Goal: Task Accomplishment & Management: Use online tool/utility

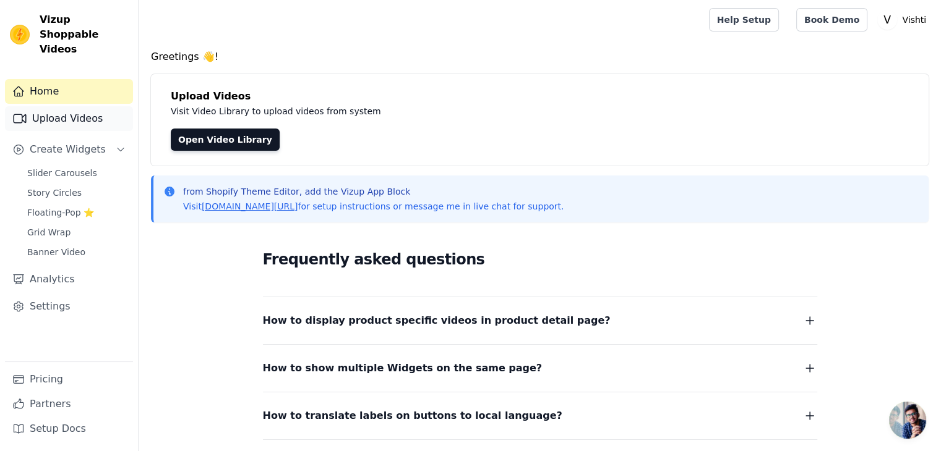
click at [63, 106] on link "Upload Videos" at bounding box center [69, 118] width 128 height 25
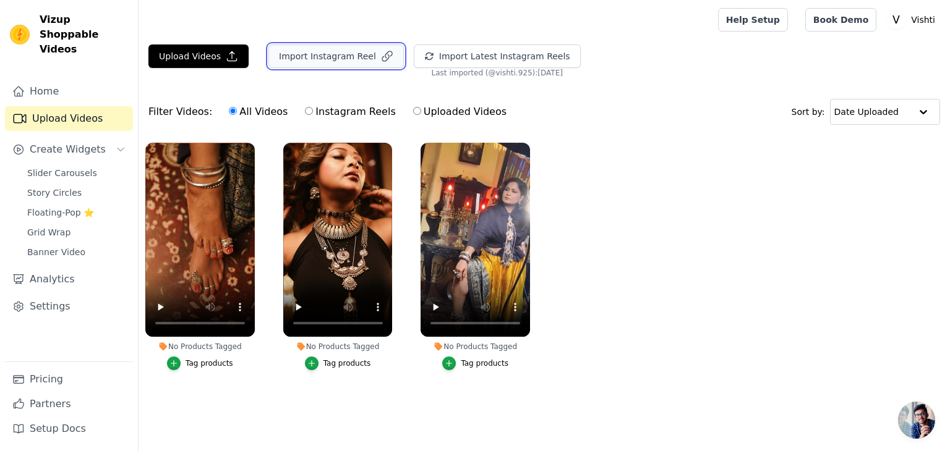
click at [331, 58] on button "Import Instagram Reel" at bounding box center [335, 56] width 135 height 23
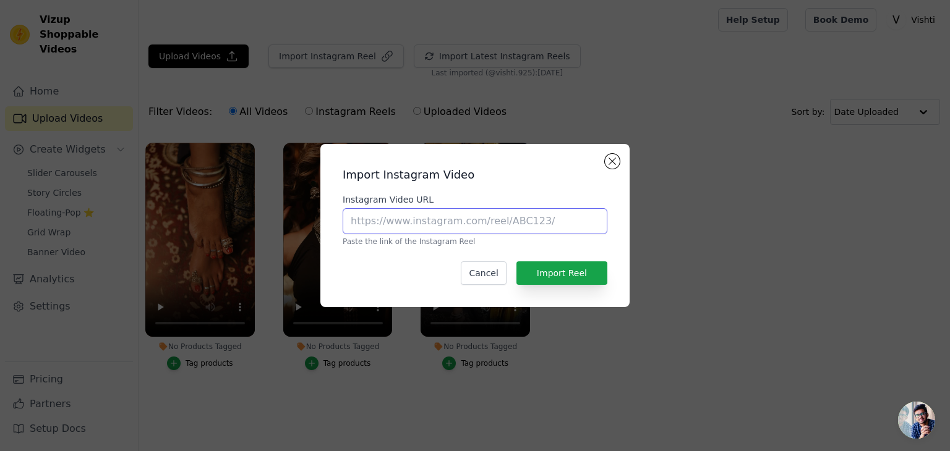
click at [432, 222] on input "Instagram Video URL" at bounding box center [475, 221] width 265 height 26
click at [606, 166] on h2 "Import Instagram Video" at bounding box center [475, 174] width 265 height 17
click at [613, 159] on button "Close modal" at bounding box center [612, 161] width 15 height 15
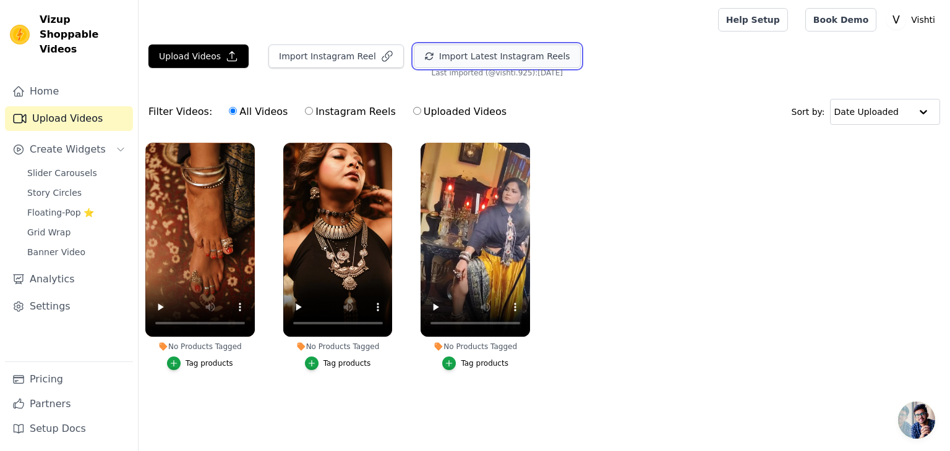
click at [481, 58] on button "Import Latest Instagram Reels" at bounding box center [497, 56] width 167 height 23
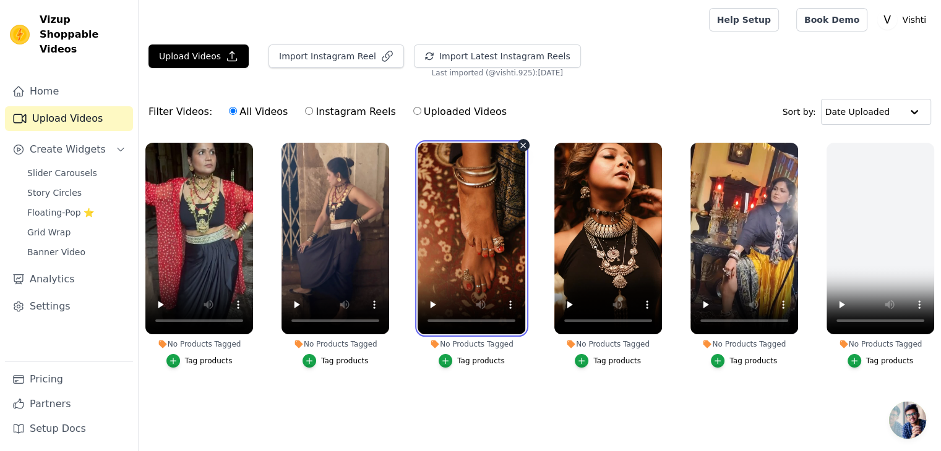
click at [477, 248] on video at bounding box center [471, 239] width 108 height 192
click at [468, 229] on video at bounding box center [471, 239] width 108 height 192
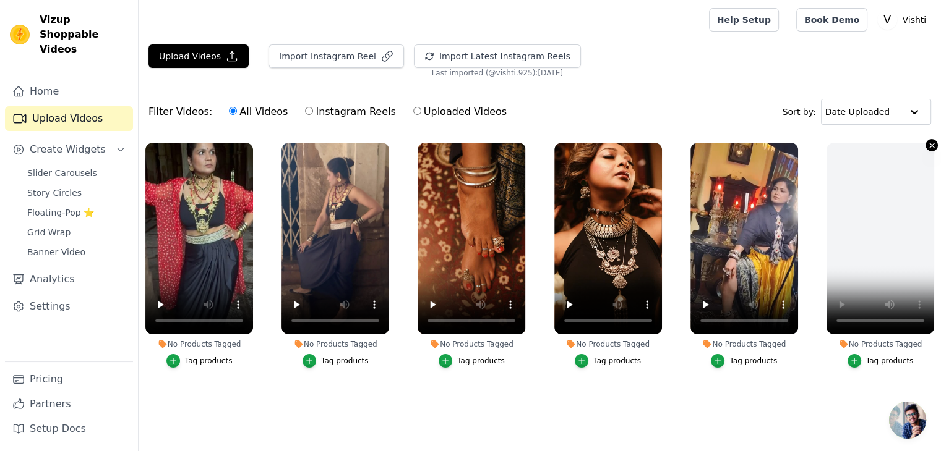
click at [931, 142] on icon "button" at bounding box center [931, 145] width 9 height 9
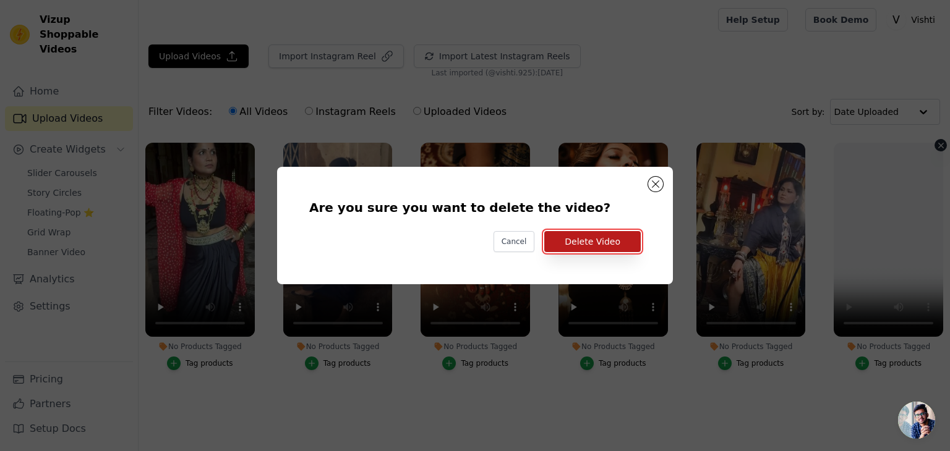
click at [608, 245] on button "Delete Video" at bounding box center [592, 241] width 96 height 21
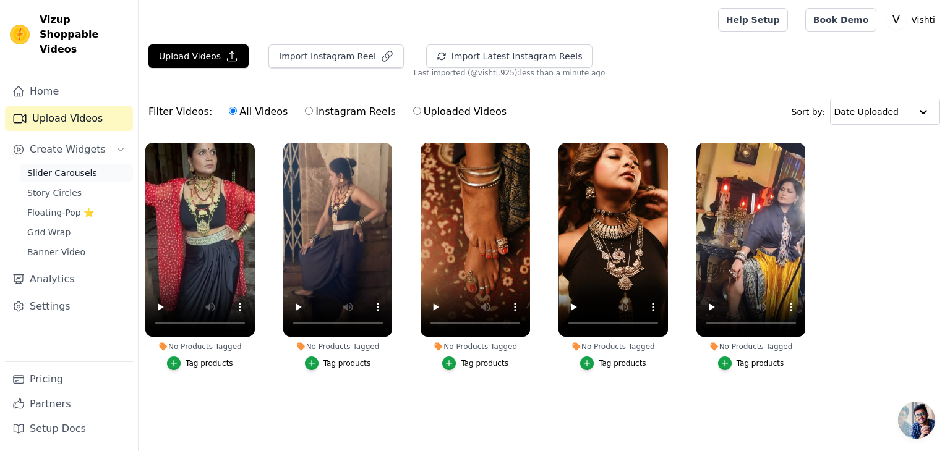
click at [53, 167] on span "Slider Carousels" at bounding box center [62, 173] width 70 height 12
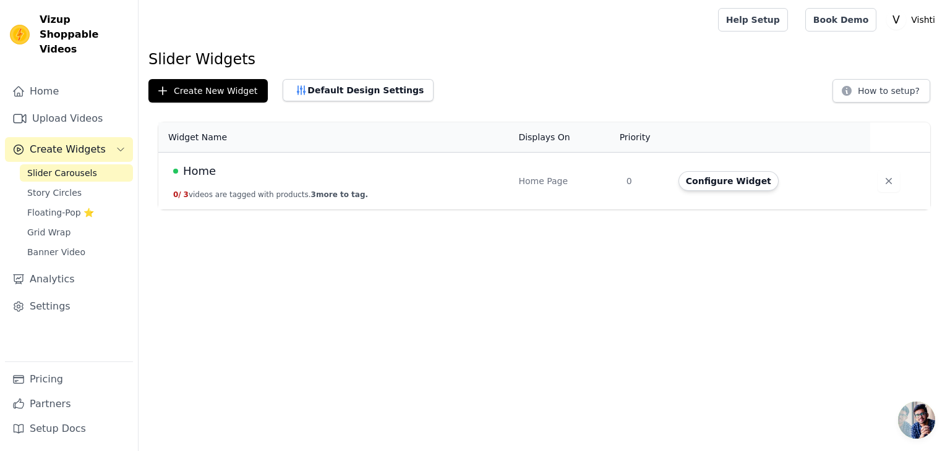
click at [361, 171] on div "Home" at bounding box center [338, 171] width 330 height 17
click at [717, 174] on button "Configure Widget" at bounding box center [728, 181] width 100 height 20
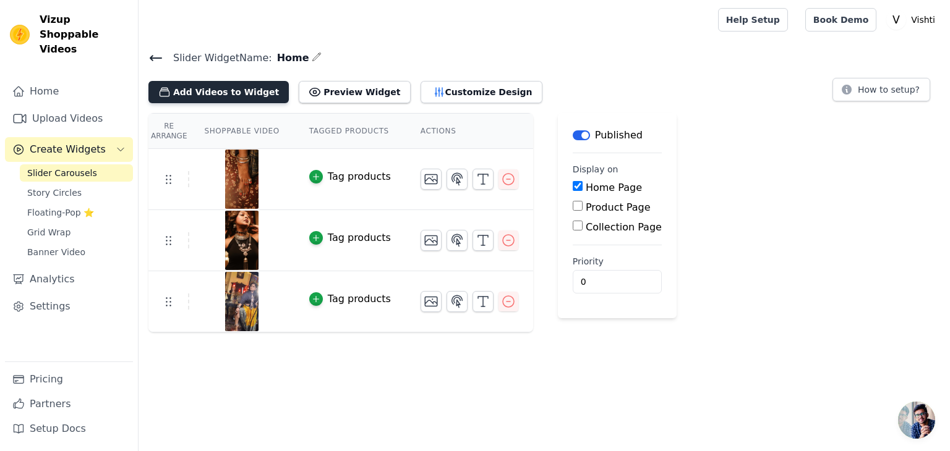
click at [256, 91] on button "Add Videos to Widget" at bounding box center [218, 92] width 140 height 22
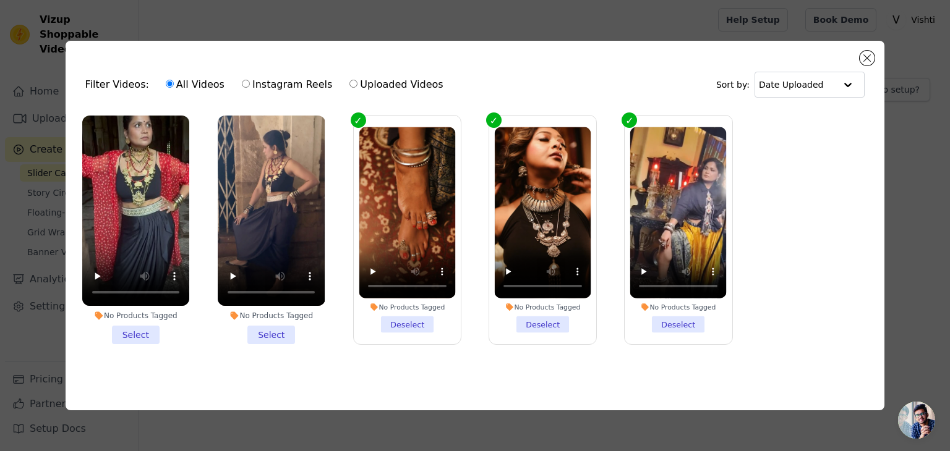
click at [271, 338] on li "No Products Tagged Select" at bounding box center [271, 230] width 107 height 229
click at [0, 0] on input "No Products Tagged Select" at bounding box center [0, 0] width 0 height 0
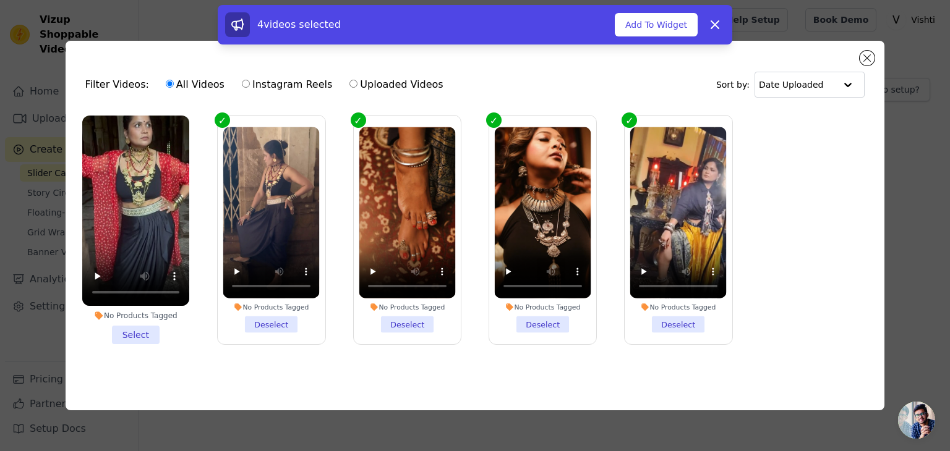
click at [142, 332] on li "No Products Tagged Select" at bounding box center [135, 230] width 107 height 229
click at [124, 329] on li "No Products Tagged Select" at bounding box center [135, 230] width 107 height 229
click at [0, 0] on input "No Products Tagged Select" at bounding box center [0, 0] width 0 height 0
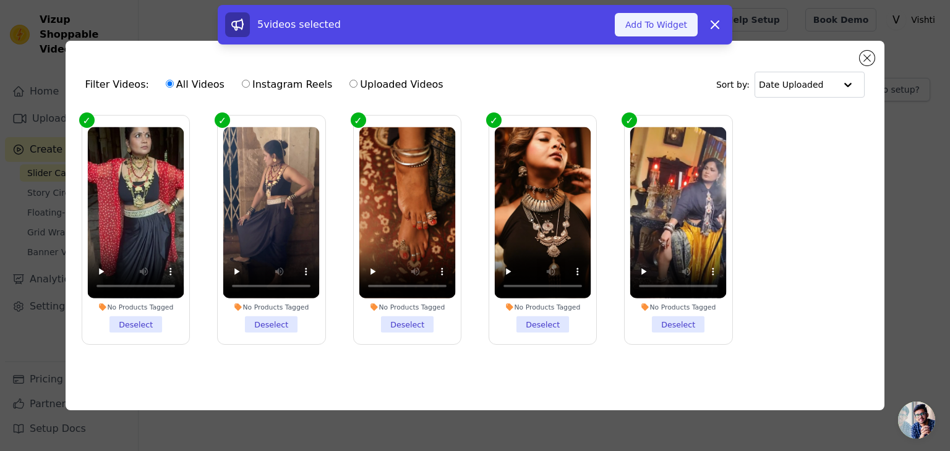
click at [670, 20] on button "Add To Widget" at bounding box center [656, 24] width 83 height 23
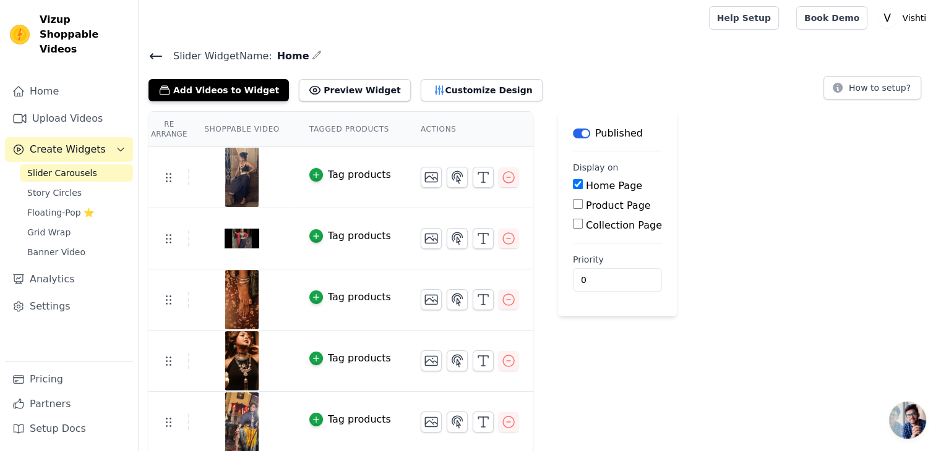
scroll to position [2, 0]
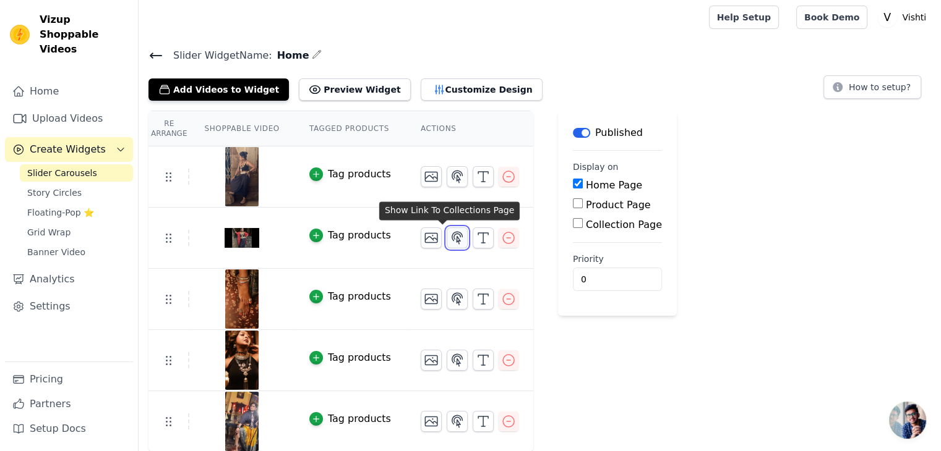
click at [450, 237] on icon "button" at bounding box center [457, 238] width 15 height 15
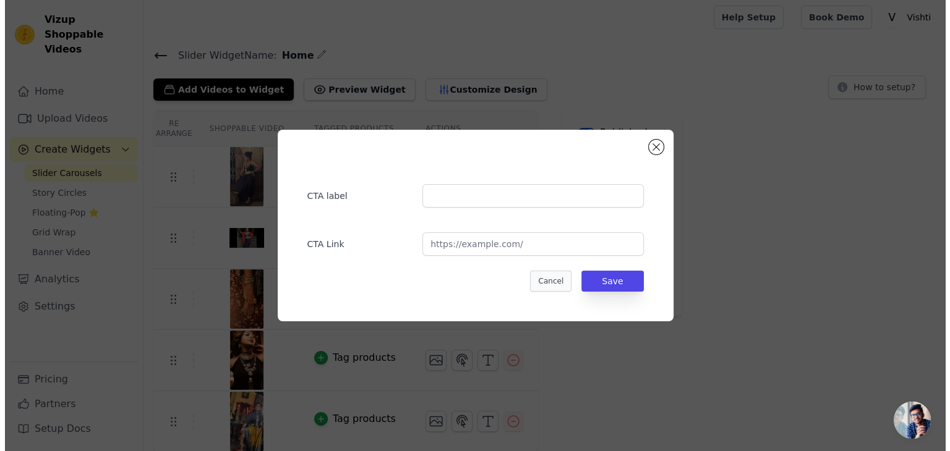
scroll to position [0, 0]
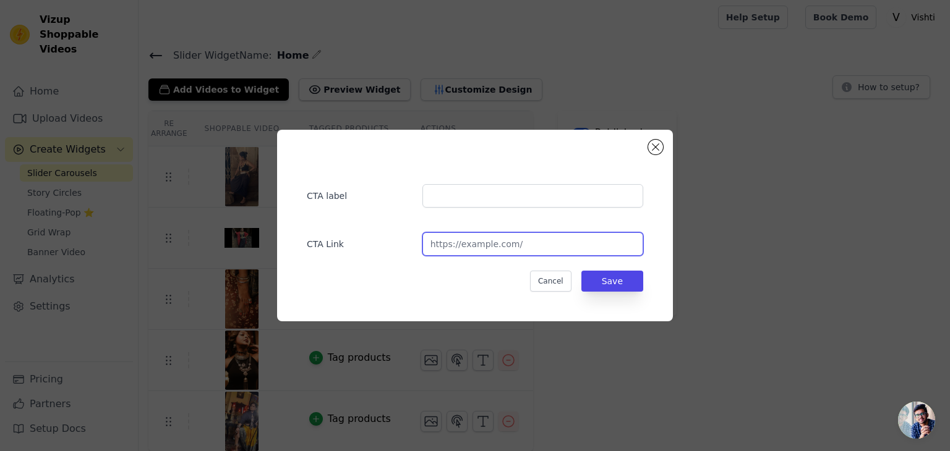
click at [490, 247] on input "url" at bounding box center [532, 244] width 221 height 23
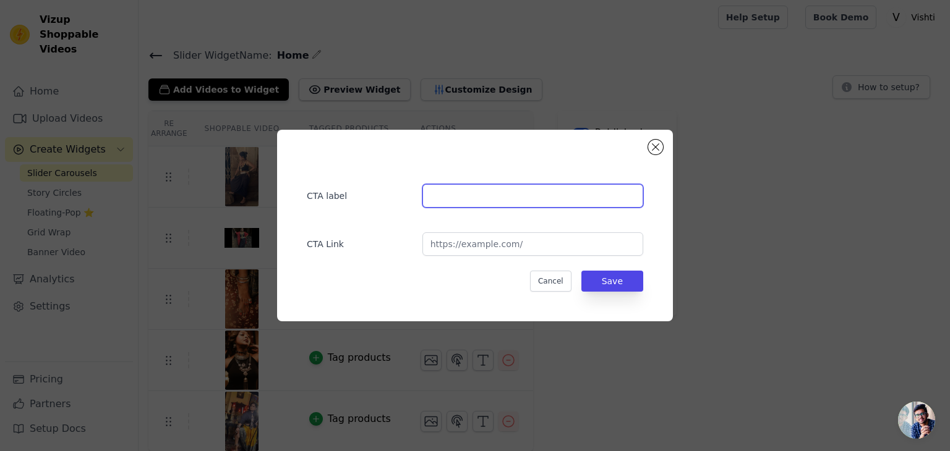
type input "View"
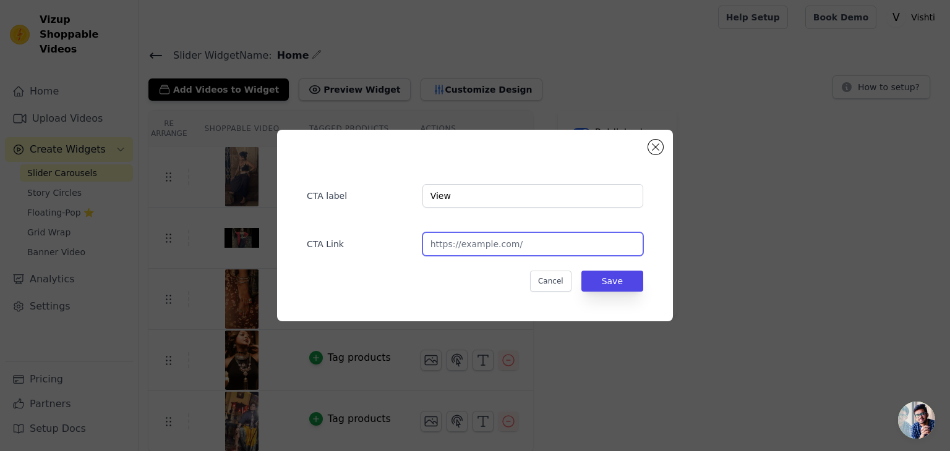
click at [482, 244] on input "url" at bounding box center [532, 244] width 221 height 23
click at [477, 243] on input "url" at bounding box center [532, 244] width 221 height 23
click at [477, 241] on input "url" at bounding box center [532, 244] width 221 height 23
click at [458, 245] on input "url" at bounding box center [532, 244] width 221 height 23
drag, startPoint x: 658, startPoint y: 143, endPoint x: 657, endPoint y: 159, distance: 15.5
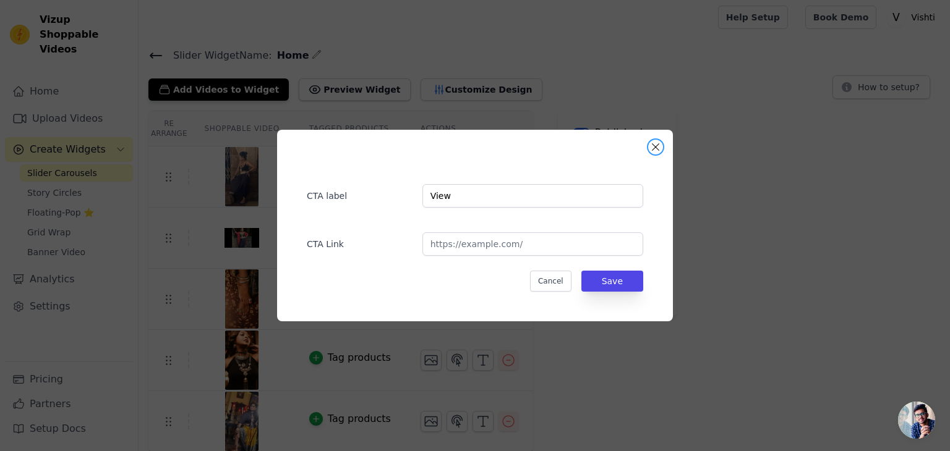
click at [658, 143] on button "Close modal" at bounding box center [655, 147] width 15 height 15
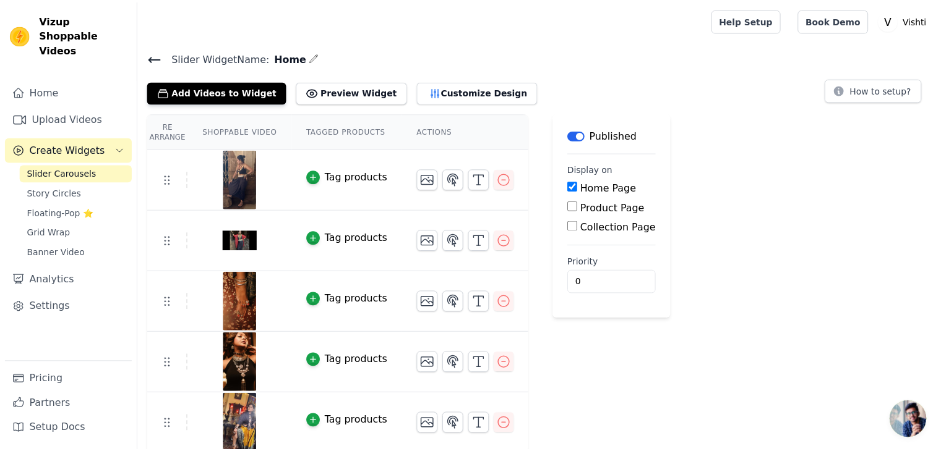
scroll to position [2, 0]
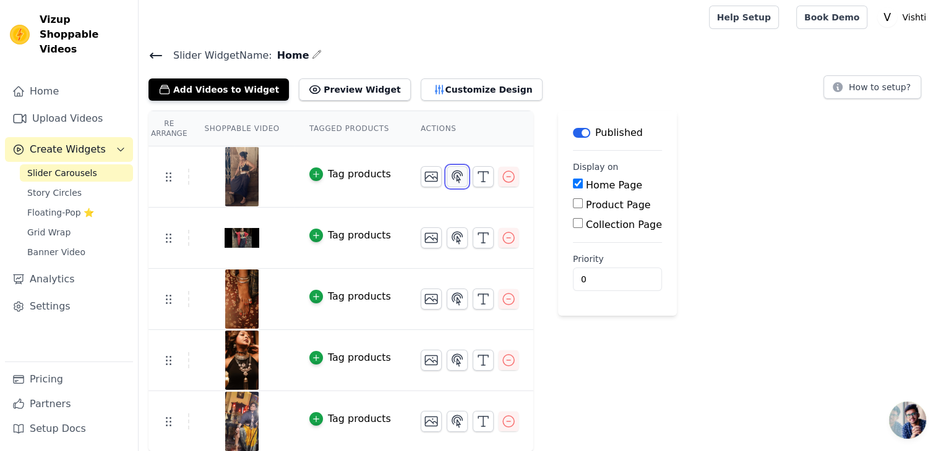
click at [450, 176] on icon "button" at bounding box center [457, 176] width 15 height 15
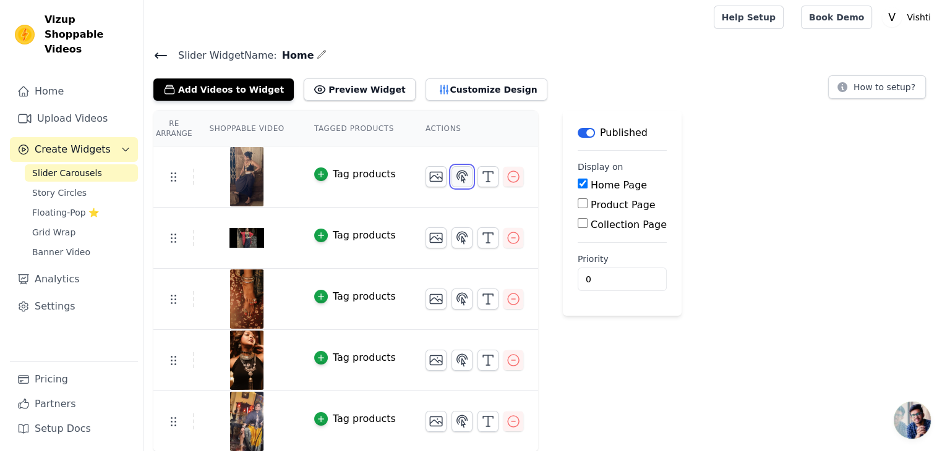
scroll to position [0, 0]
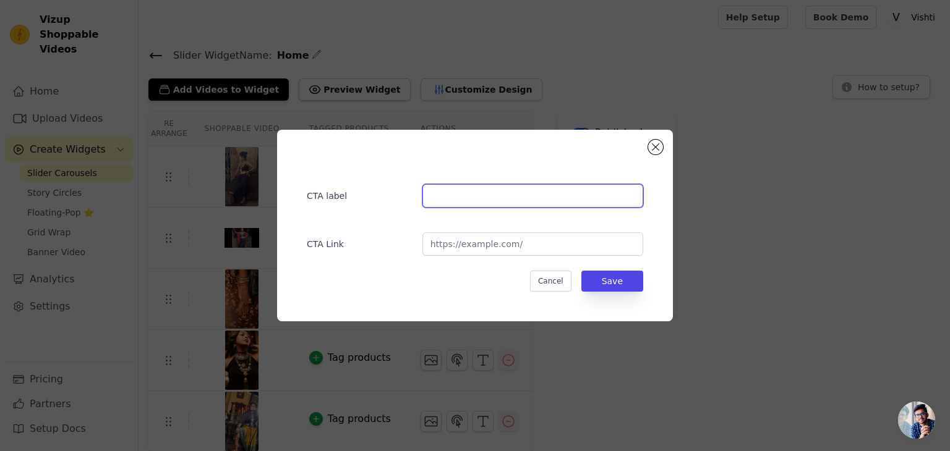
click at [481, 203] on input "text" at bounding box center [532, 195] width 221 height 23
type input "View"
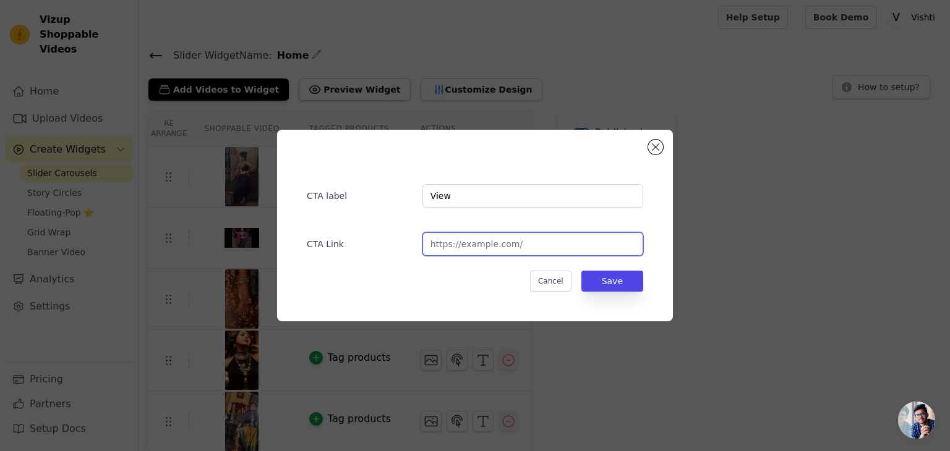
click at [476, 243] on input "url" at bounding box center [532, 244] width 221 height 23
paste input "https://www.instagram.com/reel/DN36yFdAthq/?igsh=MXQyMThybmx4cGRjZQ=="
type input "https://www.instagram.com/reel/DN36yFdAthq/?igsh=MXQyMThybmx4cGRjZQ=="
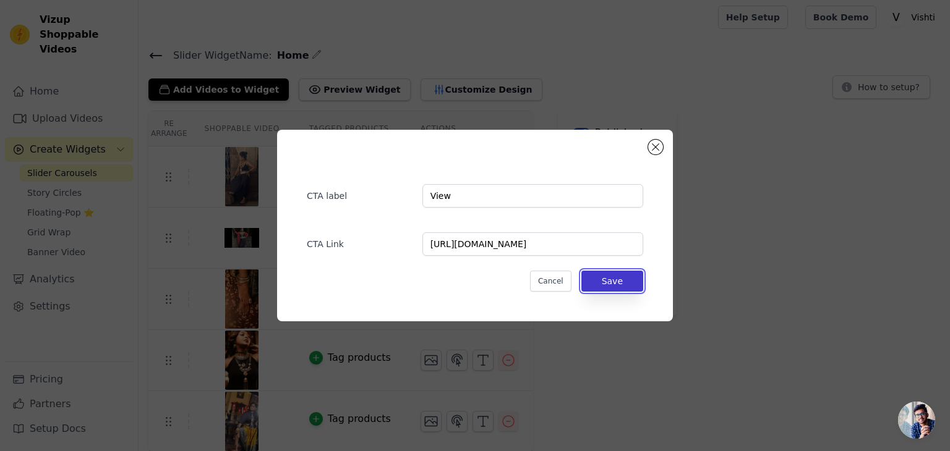
scroll to position [0, 0]
click at [608, 275] on button "Save" at bounding box center [612, 281] width 62 height 21
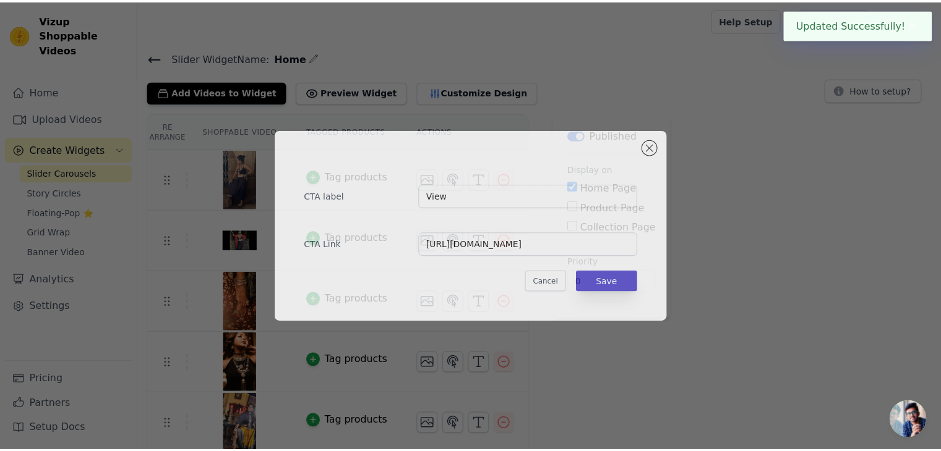
scroll to position [2, 0]
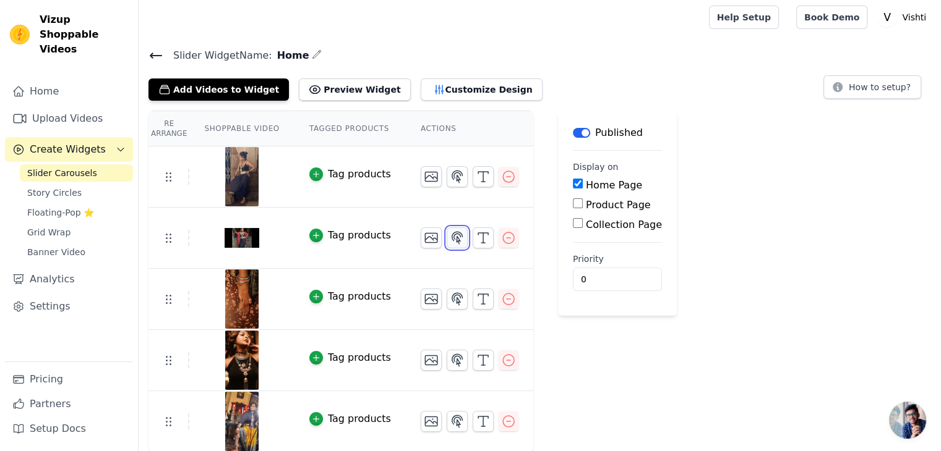
click at [450, 241] on icon "button" at bounding box center [457, 238] width 15 height 15
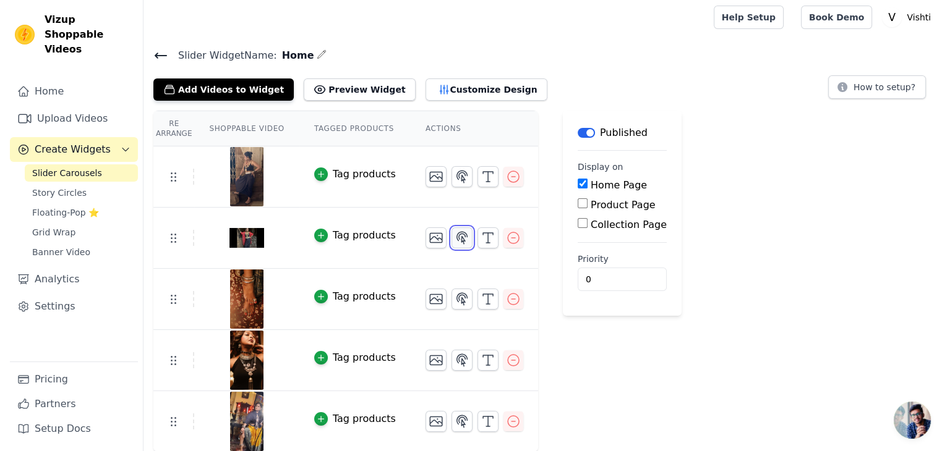
scroll to position [0, 0]
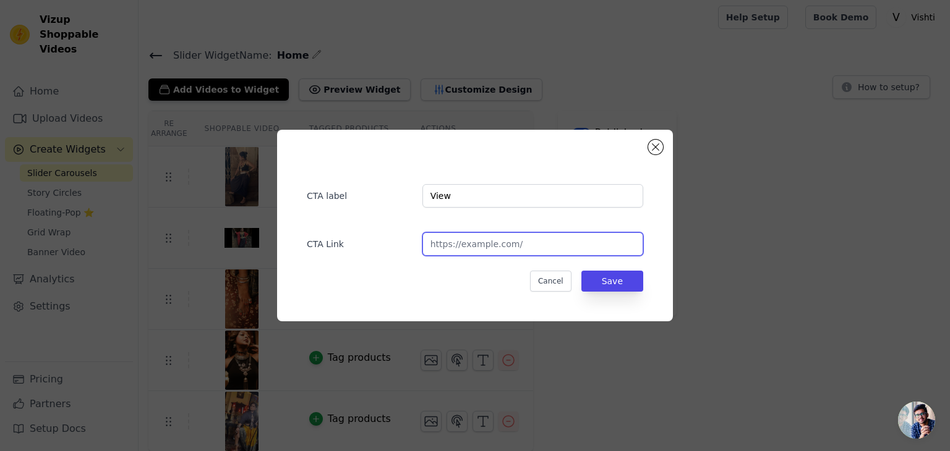
click at [456, 248] on input "url" at bounding box center [532, 244] width 221 height 23
paste input "https://www.instagram.com/reel/DN32szCArnc/?igsh=bjJyMmdvMTZpbGN1"
type input "https://www.instagram.com/reel/DN32szCArnc/?igsh=bjJyMmdvMTZpbGN1"
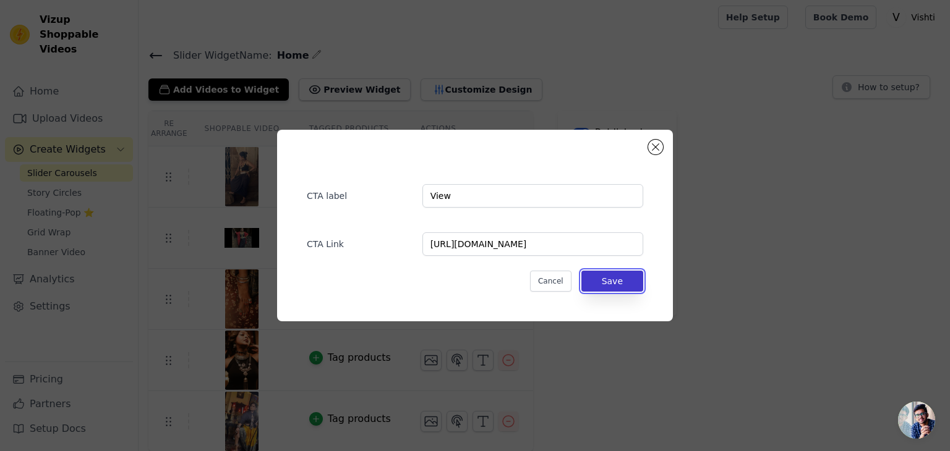
click at [613, 278] on button "Save" at bounding box center [612, 281] width 62 height 21
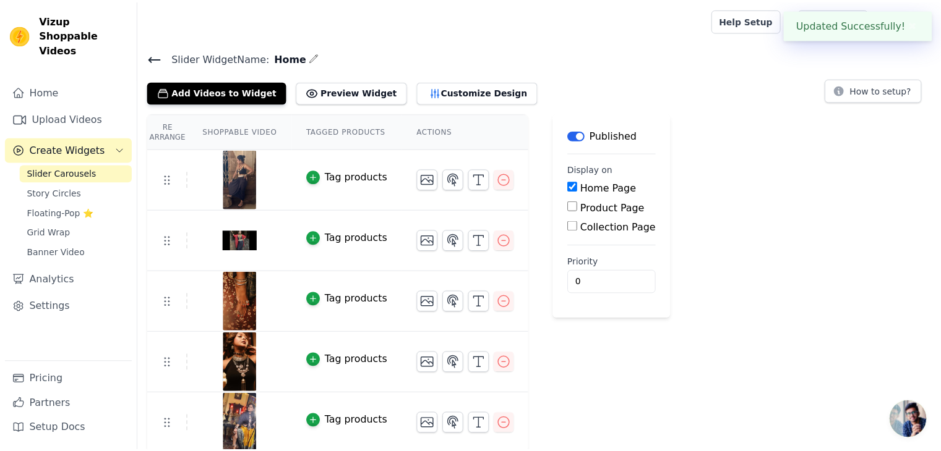
scroll to position [2, 0]
